Goal: Information Seeking & Learning: Find specific fact

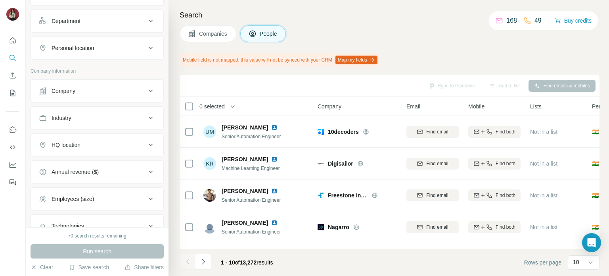
scroll to position [108, 0]
click at [113, 45] on div "Personal location" at bounding box center [92, 48] width 107 height 8
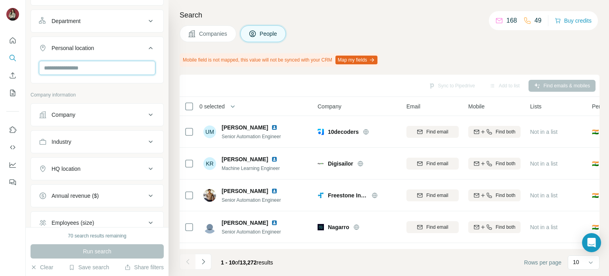
click at [98, 72] on input "text" at bounding box center [97, 68] width 117 height 14
type input "********"
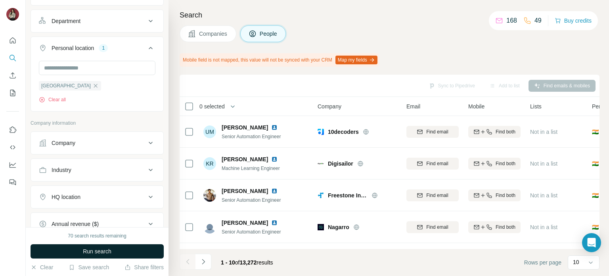
click at [119, 249] on button "Run search" at bounding box center [97, 251] width 133 height 14
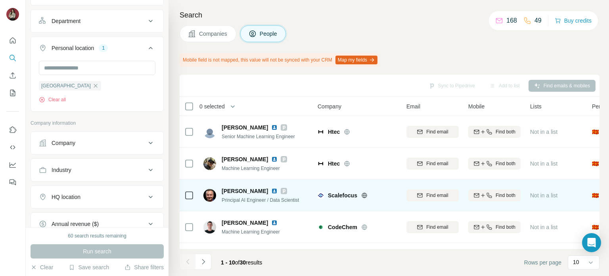
click at [273, 188] on img at bounding box center [274, 191] width 6 height 6
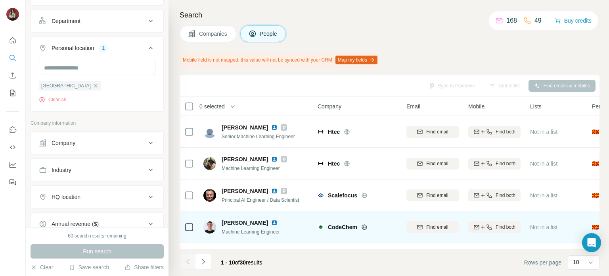
click at [271, 221] on img at bounding box center [274, 222] width 6 height 6
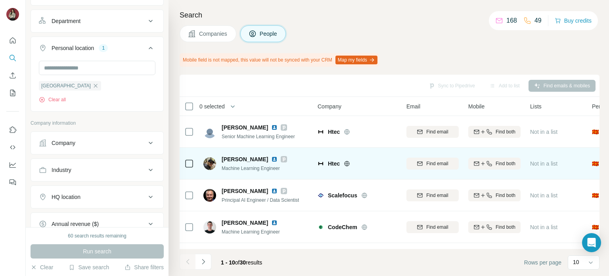
click at [271, 159] on img at bounding box center [274, 159] width 6 height 6
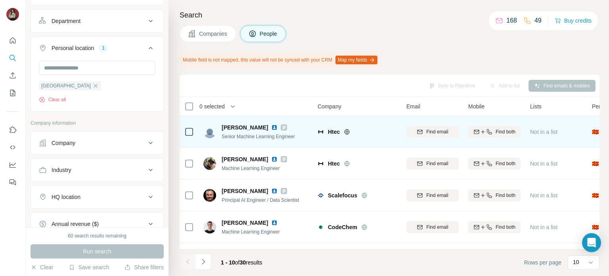
click at [277, 127] on img at bounding box center [274, 127] width 6 height 6
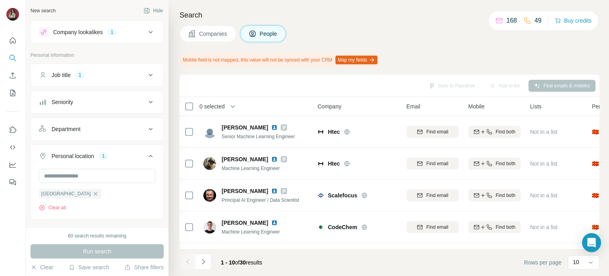
click at [102, 74] on div "Job title 1" at bounding box center [92, 75] width 107 height 8
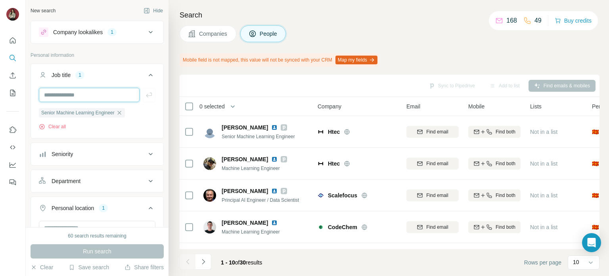
click at [92, 96] on input "text" at bounding box center [89, 95] width 101 height 14
type input "**"
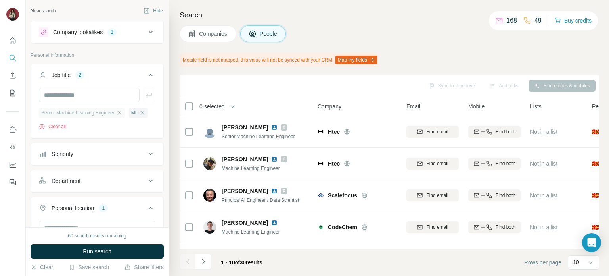
click at [123, 113] on icon "button" at bounding box center [119, 113] width 6 height 6
click at [118, 97] on input "text" at bounding box center [89, 95] width 101 height 14
type input "**********"
click at [120, 258] on button "Run search" at bounding box center [97, 251] width 133 height 14
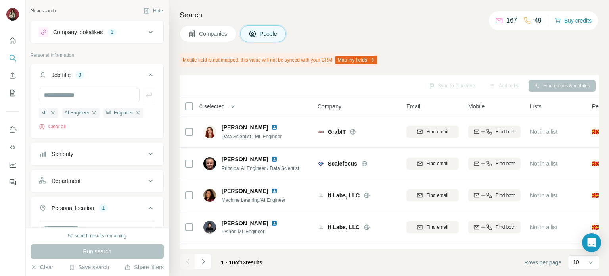
click at [148, 27] on icon at bounding box center [151, 32] width 10 height 10
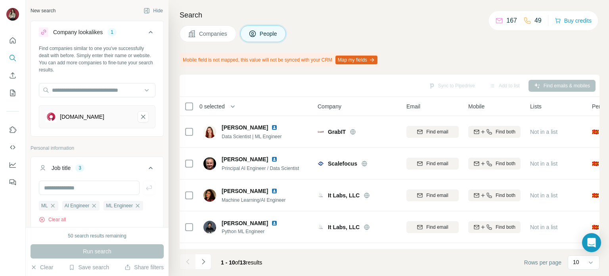
click at [148, 27] on icon at bounding box center [151, 32] width 10 height 10
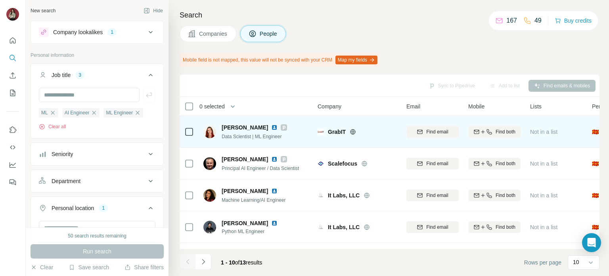
click at [273, 128] on img at bounding box center [274, 127] width 6 height 6
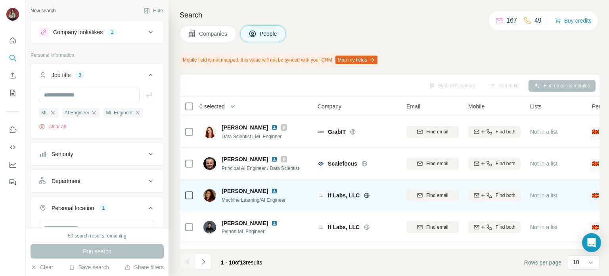
click at [271, 190] on img at bounding box center [274, 191] width 6 height 6
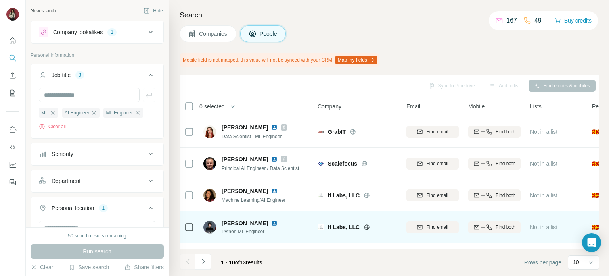
click at [271, 223] on img at bounding box center [274, 223] width 6 height 6
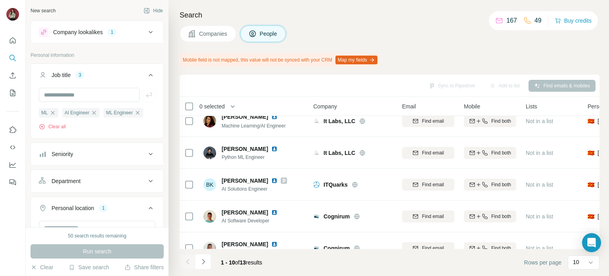
scroll to position [74, 5]
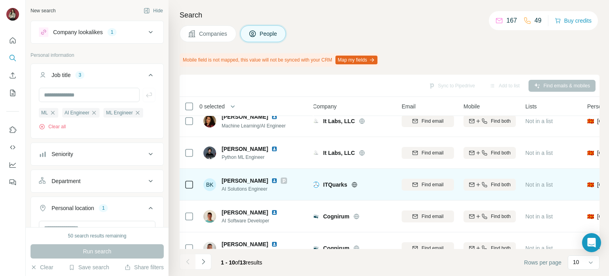
click at [278, 182] on img at bounding box center [274, 180] width 6 height 6
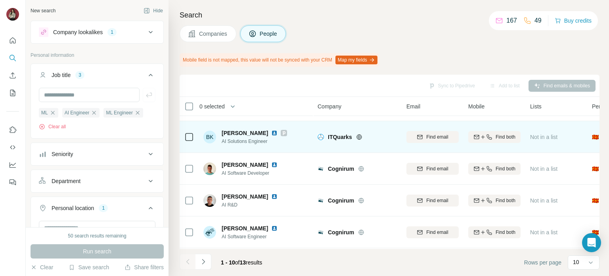
scroll to position [122, 0]
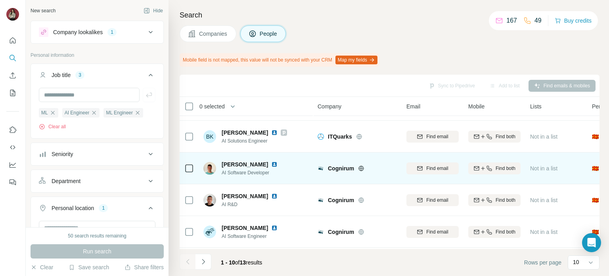
click at [278, 162] on img at bounding box center [274, 164] width 6 height 6
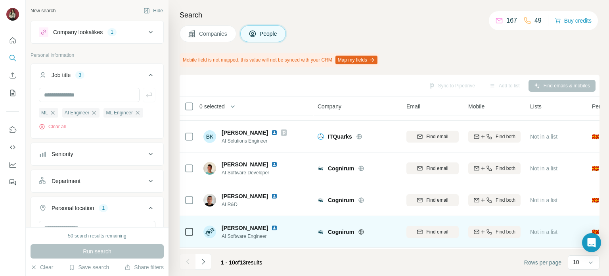
click at [271, 230] on img at bounding box center [274, 228] width 6 height 6
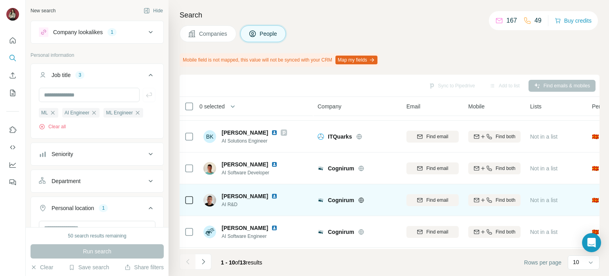
click at [271, 198] on img at bounding box center [274, 196] width 6 height 6
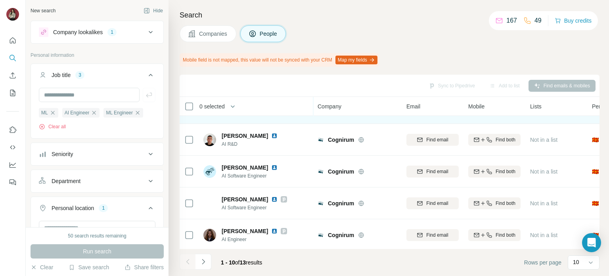
scroll to position [183, 0]
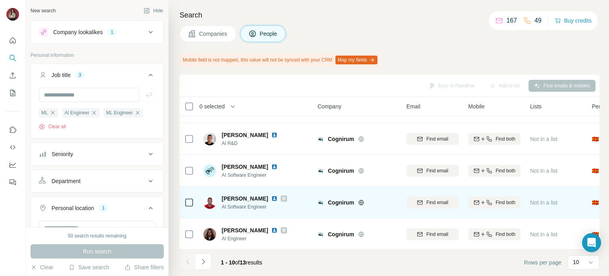
click at [275, 196] on img at bounding box center [274, 198] width 6 height 6
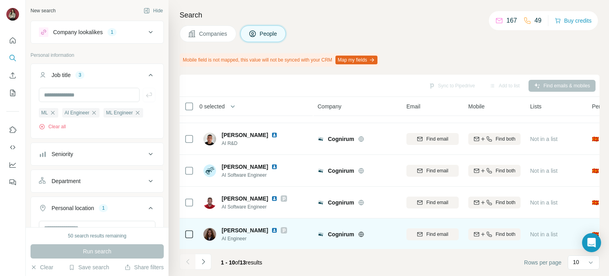
scroll to position [188, 0]
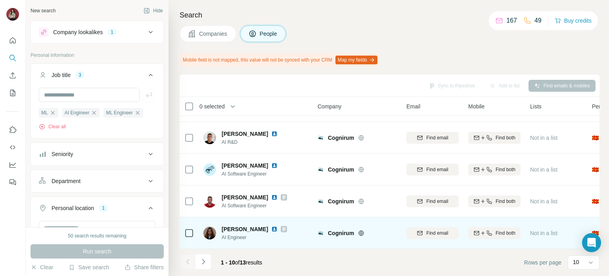
click at [273, 226] on img at bounding box center [274, 229] width 6 height 6
